Goal: Task Accomplishment & Management: Manage account settings

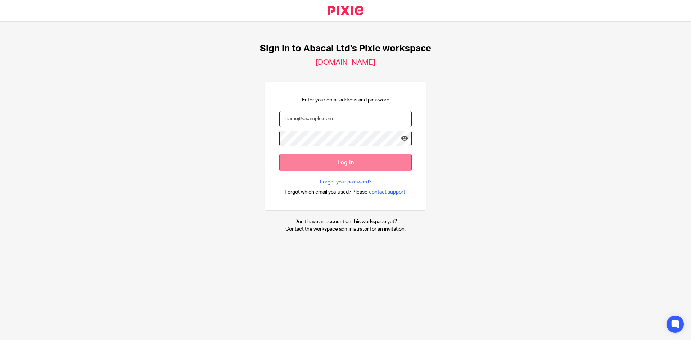
type input "[EMAIL_ADDRESS][DOMAIN_NAME]"
click at [346, 167] on input "Log in" at bounding box center [345, 163] width 132 height 18
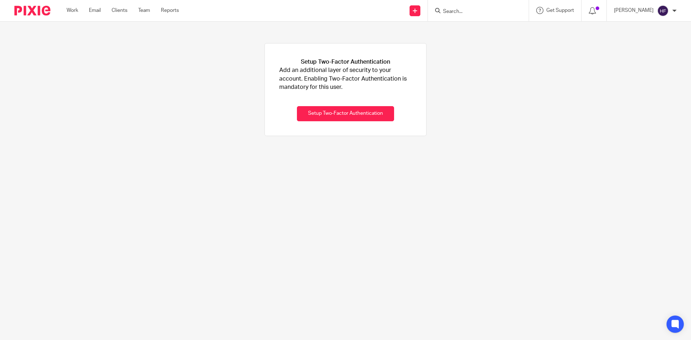
click at [469, 11] on input "Search" at bounding box center [474, 12] width 65 height 6
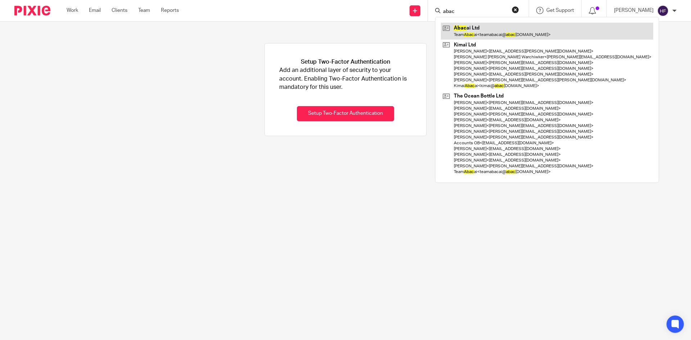
type input "abac"
click at [526, 24] on link at bounding box center [547, 31] width 212 height 17
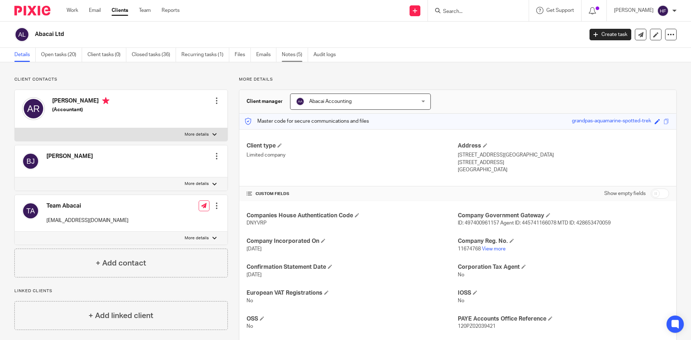
click at [290, 53] on link "Notes (5)" at bounding box center [295, 55] width 26 height 14
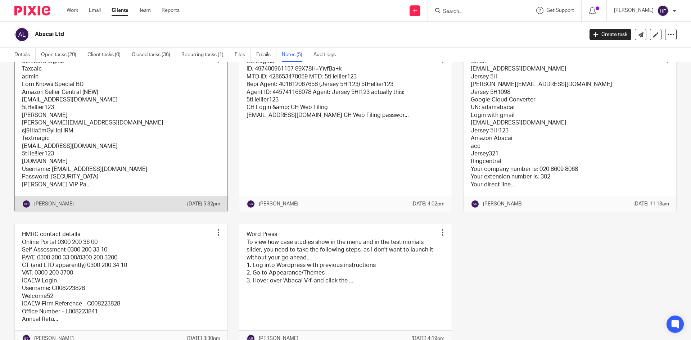
scroll to position [101, 0]
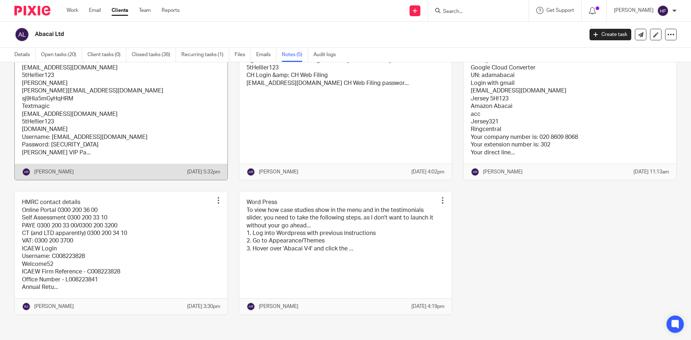
click at [127, 95] on link at bounding box center [121, 99] width 213 height 162
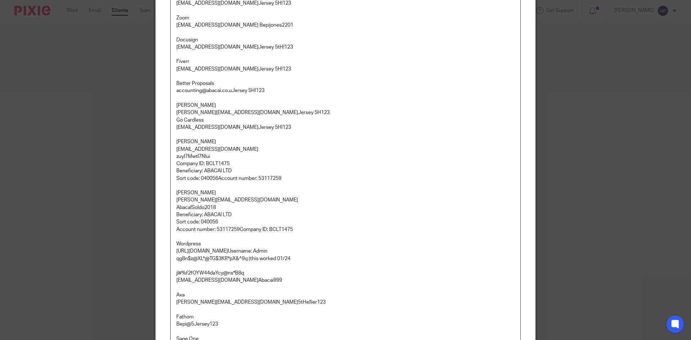
scroll to position [972, 0]
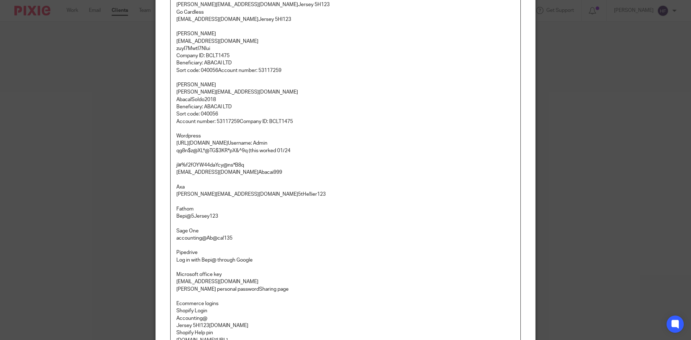
click at [357, 154] on p at bounding box center [345, 157] width 338 height 7
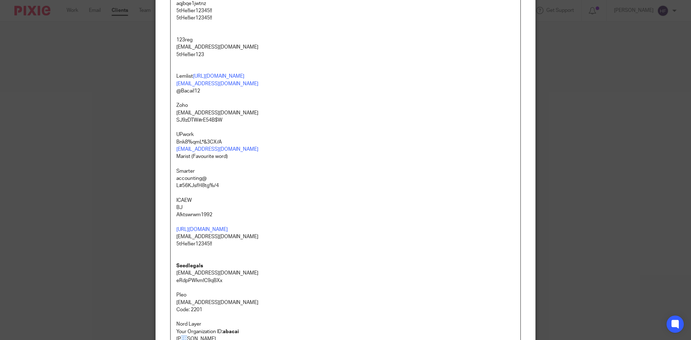
scroll to position [1723, 0]
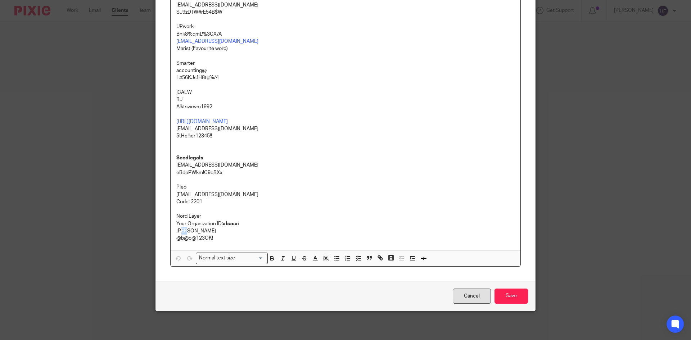
click at [462, 294] on link "Cancel" at bounding box center [472, 296] width 38 height 15
